Goal: Task Accomplishment & Management: Manage account settings

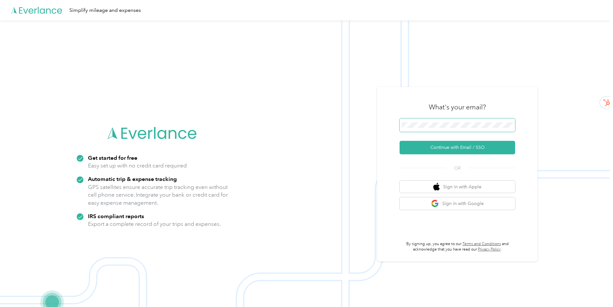
click at [399, 141] on button "Continue with Email / SSO" at bounding box center [457, 147] width 116 height 13
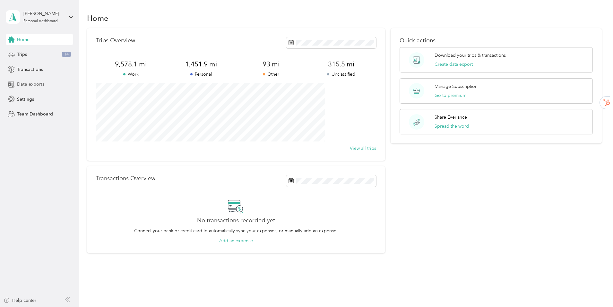
click at [33, 84] on span "Data exports" at bounding box center [30, 84] width 27 height 7
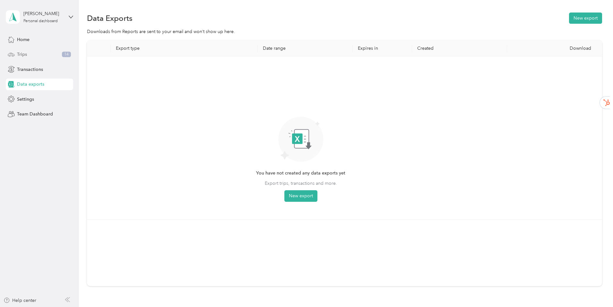
click at [20, 53] on span "Trips" at bounding box center [22, 54] width 10 height 7
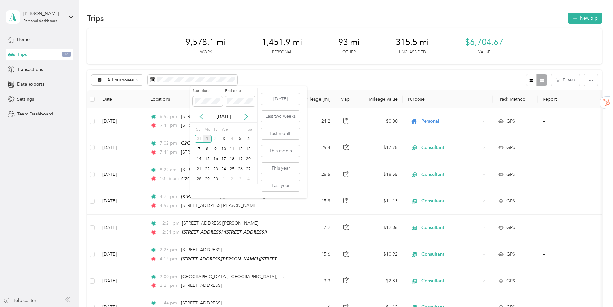
click at [201, 116] on icon at bounding box center [201, 117] width 3 height 6
drag, startPoint x: 222, startPoint y: 99, endPoint x: 192, endPoint y: 101, distance: 30.2
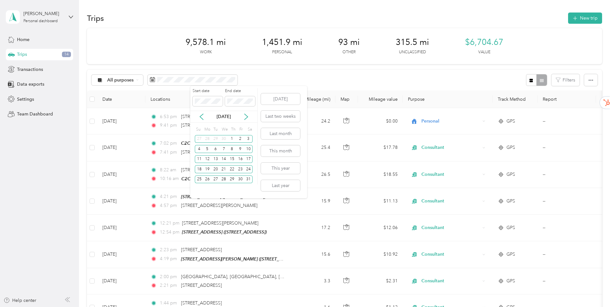
click at [192, 101] on div "Start date End date" at bounding box center [223, 99] width 67 height 22
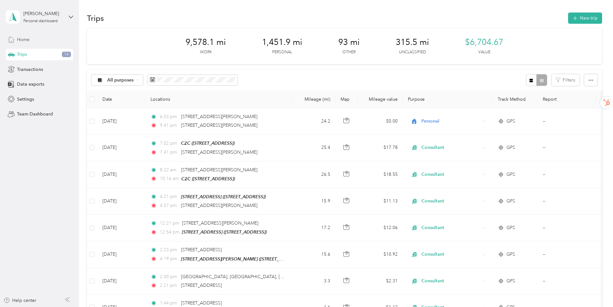
click at [20, 40] on span "Home" at bounding box center [23, 39] width 13 height 7
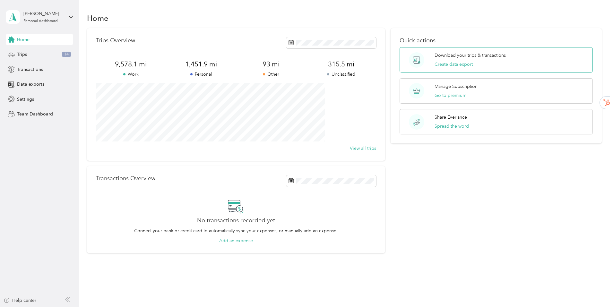
click at [466, 58] on p "Download your trips & transactions" at bounding box center [469, 55] width 71 height 7
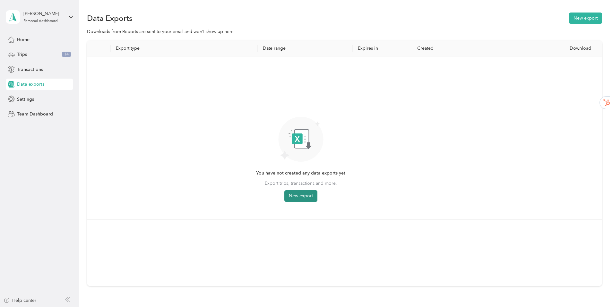
click at [317, 195] on button "New export" at bounding box center [300, 196] width 33 height 12
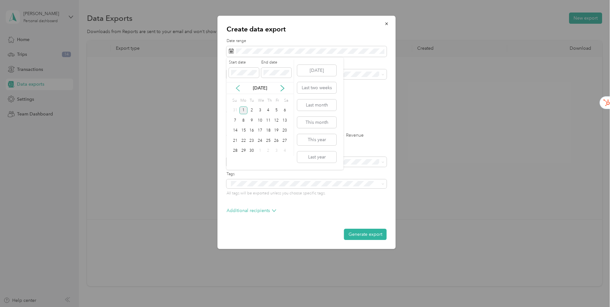
click at [236, 86] on icon at bounding box center [238, 88] width 6 height 6
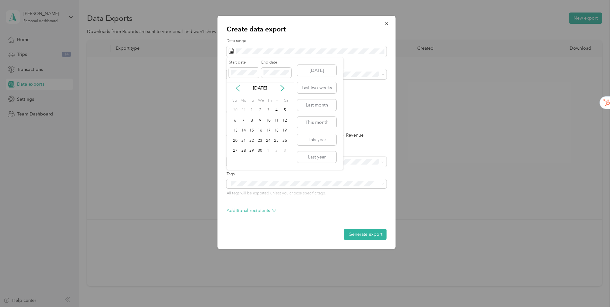
click at [236, 86] on icon at bounding box center [238, 88] width 6 height 6
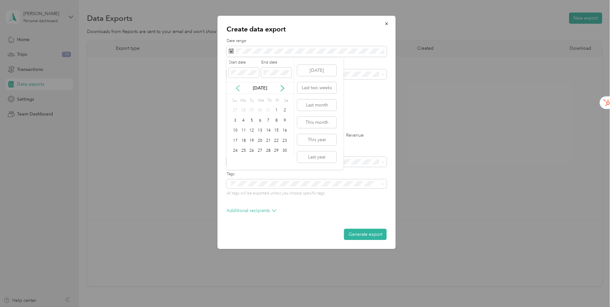
click at [236, 86] on icon at bounding box center [238, 88] width 6 height 6
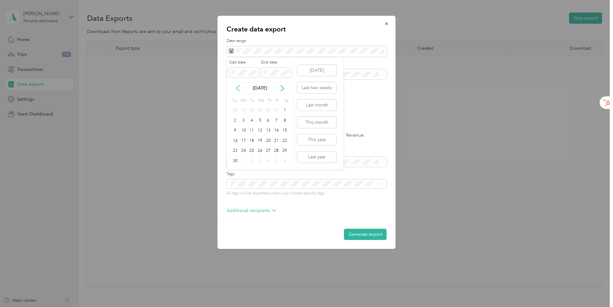
click at [236, 86] on icon at bounding box center [238, 88] width 6 height 6
click at [283, 88] on icon at bounding box center [282, 88] width 3 height 6
click at [243, 109] on div "1" at bounding box center [243, 111] width 8 height 8
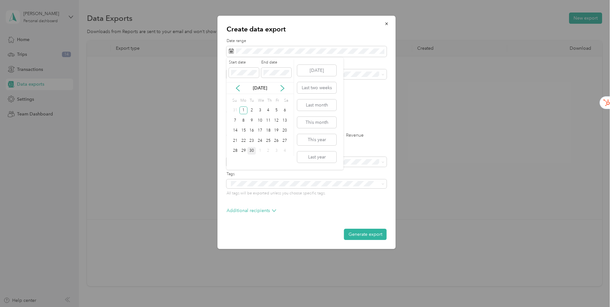
click at [252, 152] on div "30" at bounding box center [251, 151] width 8 height 8
click at [371, 235] on button "Generate export" at bounding box center [365, 234] width 43 height 11
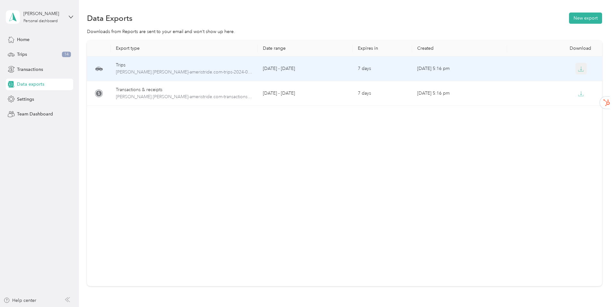
click at [578, 69] on icon "button" at bounding box center [581, 69] width 6 height 6
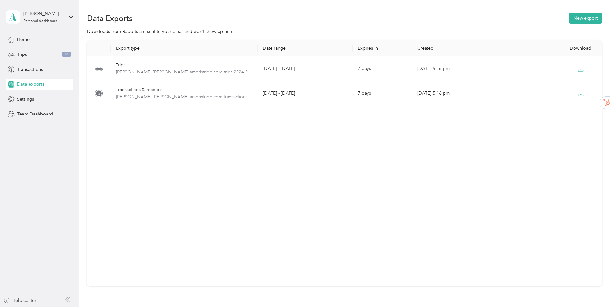
click at [26, 83] on span "Data exports" at bounding box center [30, 84] width 27 height 7
click at [569, 17] on button "New export" at bounding box center [585, 18] width 33 height 11
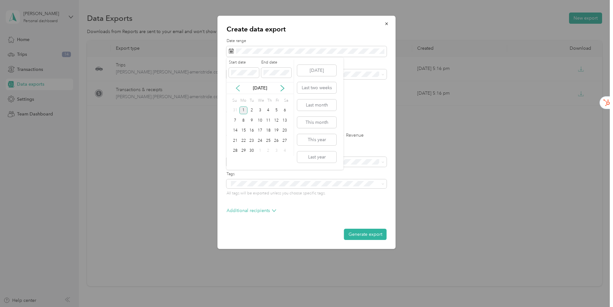
click at [237, 87] on icon at bounding box center [237, 88] width 3 height 6
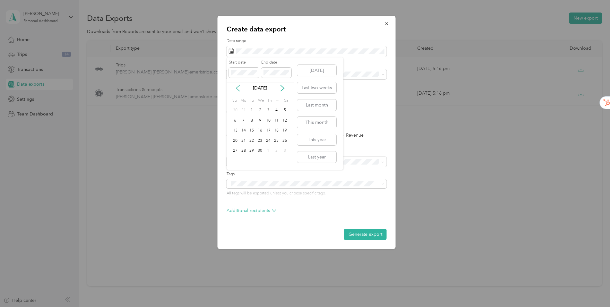
click at [237, 87] on icon at bounding box center [237, 88] width 3 height 6
click at [283, 87] on icon at bounding box center [282, 88] width 3 height 6
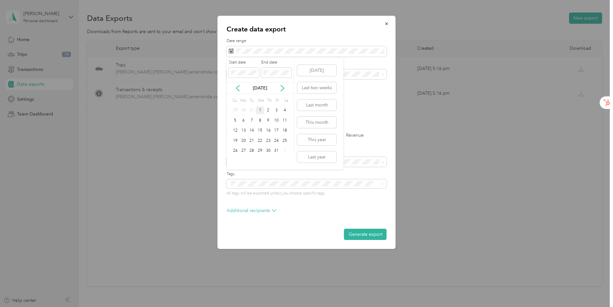
click at [259, 111] on div "1" at bounding box center [260, 111] width 8 height 8
click at [278, 151] on div "31" at bounding box center [276, 151] width 8 height 8
click at [372, 234] on button "Generate export" at bounding box center [365, 234] width 43 height 11
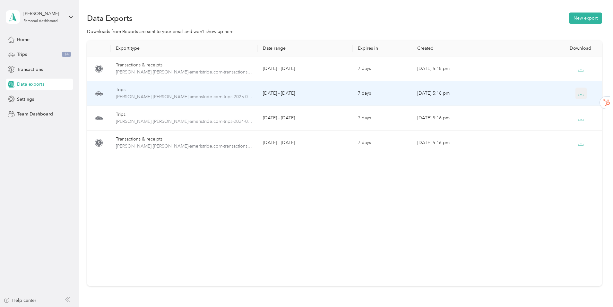
click at [578, 94] on icon "button" at bounding box center [581, 94] width 6 height 6
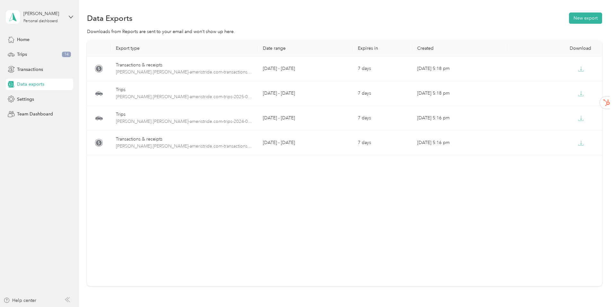
click at [45, 84] on div "Data exports" at bounding box center [39, 85] width 67 height 12
click at [569, 17] on button "New export" at bounding box center [585, 18] width 33 height 11
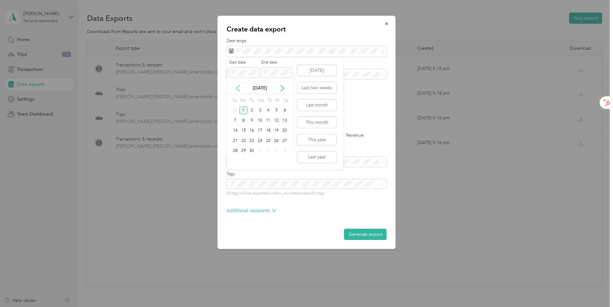
click at [239, 88] on icon at bounding box center [238, 88] width 6 height 6
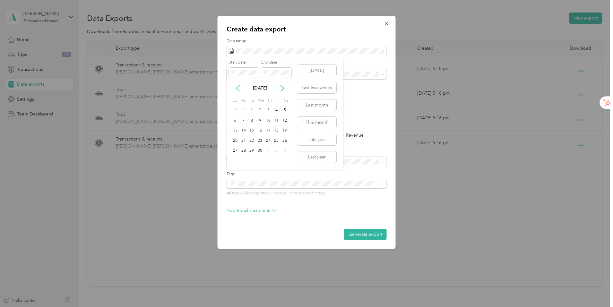
click at [239, 88] on icon at bounding box center [238, 88] width 6 height 6
click at [237, 91] on icon at bounding box center [238, 88] width 6 height 6
click at [285, 109] on div "1" at bounding box center [284, 111] width 8 height 8
click at [275, 150] on div "28" at bounding box center [276, 151] width 8 height 8
click at [360, 234] on button "Generate export" at bounding box center [365, 234] width 43 height 11
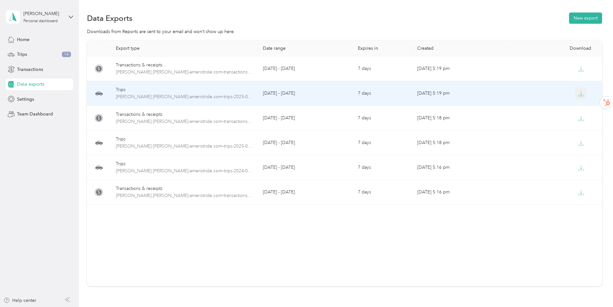
click at [578, 94] on icon "button" at bounding box center [581, 94] width 6 height 6
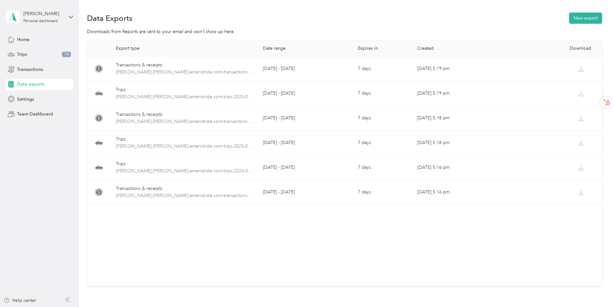
click at [103, 105] on div "Export type Date range Expires in Created Download Transactions & receipts [PER…" at bounding box center [344, 174] width 515 height 268
click at [569, 19] on button "New export" at bounding box center [585, 18] width 33 height 11
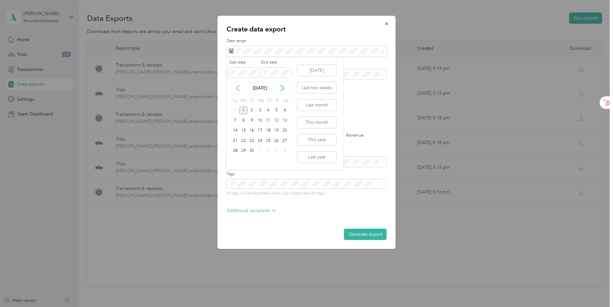
click at [235, 87] on icon at bounding box center [238, 88] width 6 height 6
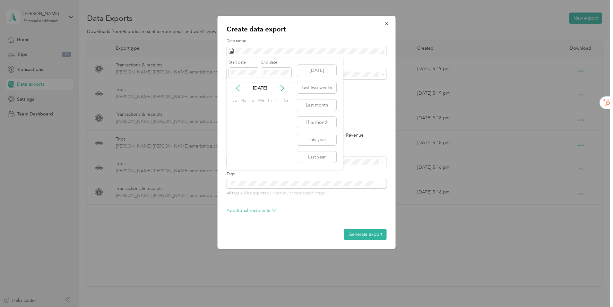
click at [235, 87] on icon at bounding box center [238, 88] width 6 height 6
click at [286, 110] on div "1" at bounding box center [284, 111] width 8 height 8
click at [244, 162] on div "31" at bounding box center [243, 161] width 8 height 8
click at [358, 235] on button "Generate export" at bounding box center [365, 234] width 43 height 11
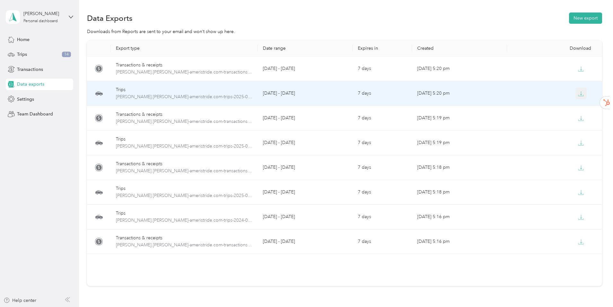
click at [578, 94] on icon "button" at bounding box center [581, 94] width 6 height 6
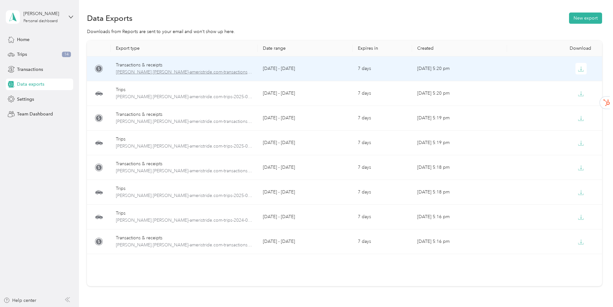
click at [176, 73] on span "[PERSON_NAME].[PERSON_NAME]-ameristride.com-transactions-2025-03-01-2025-03-31.…" at bounding box center [184, 72] width 137 height 7
click at [578, 70] on icon "button" at bounding box center [581, 69] width 6 height 6
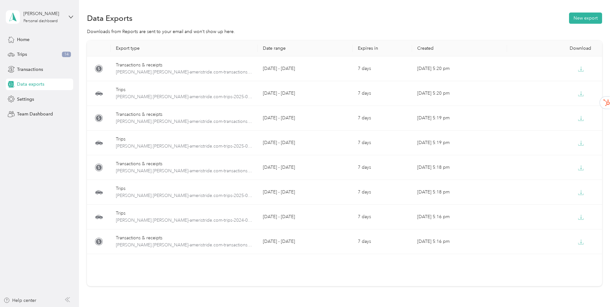
click at [303, 24] on div "Data Exports New export" at bounding box center [344, 17] width 515 height 13
click at [25, 39] on span "Home" at bounding box center [23, 39] width 13 height 7
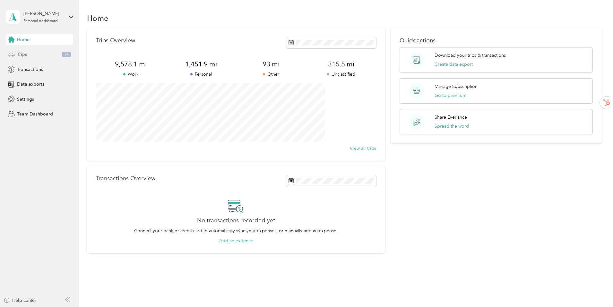
click at [68, 53] on span "14" at bounding box center [66, 55] width 9 height 6
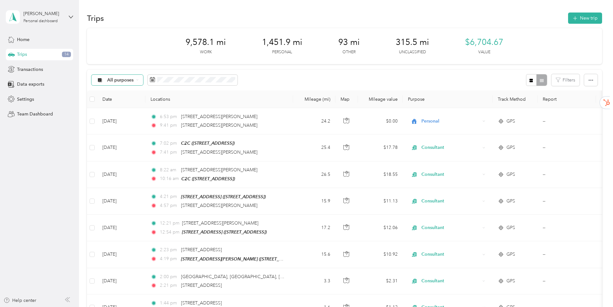
click at [139, 80] on icon at bounding box center [137, 80] width 3 height 3
click at [163, 101] on span "Unclassified" at bounding box center [176, 102] width 52 height 7
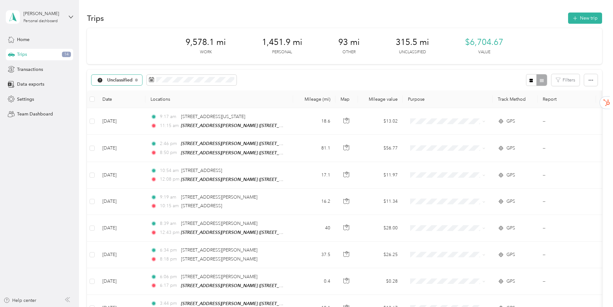
click at [107, 93] on div "9,578.1 mi Work 1,451.9 mi Personal 93 mi Other 315.5 mi Unclassified $6,704.67…" at bounding box center [344, 277] width 515 height 499
